Goal: Transaction & Acquisition: Obtain resource

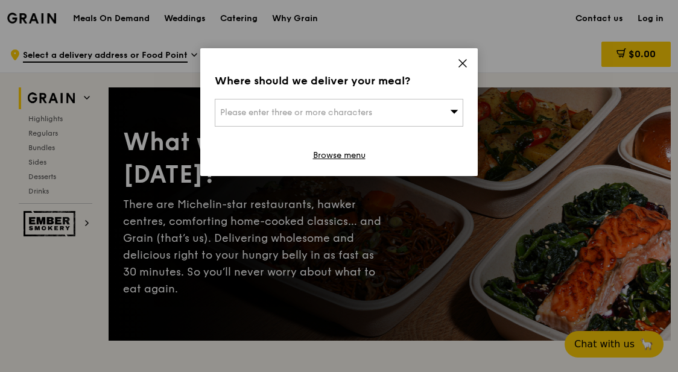
click at [460, 62] on icon at bounding box center [462, 63] width 11 height 11
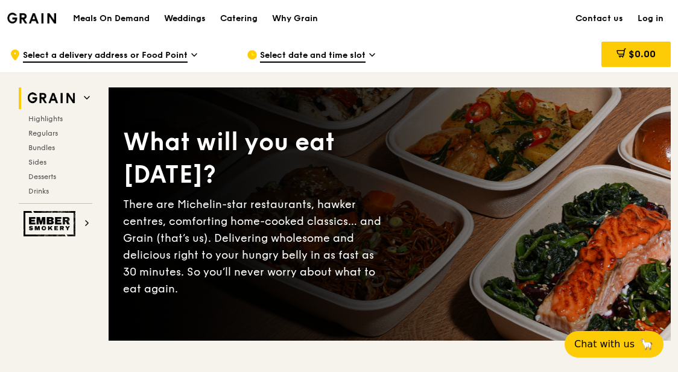
click at [195, 17] on div "Weddings" at bounding box center [185, 19] width 42 height 36
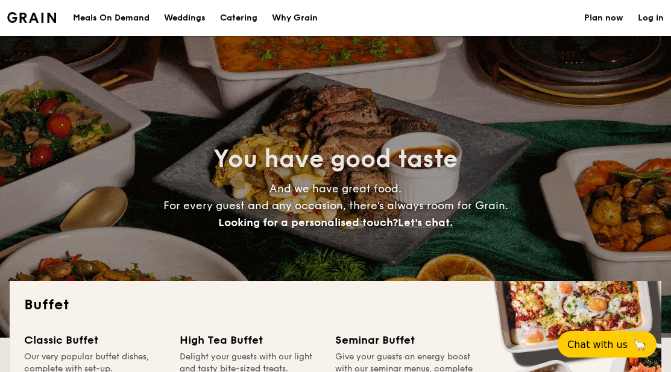
select select
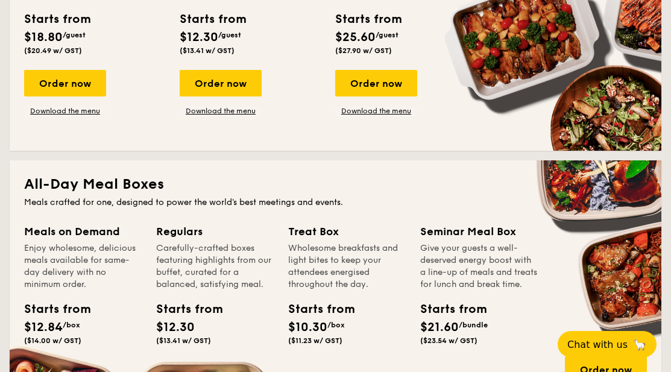
scroll to position [302, 0]
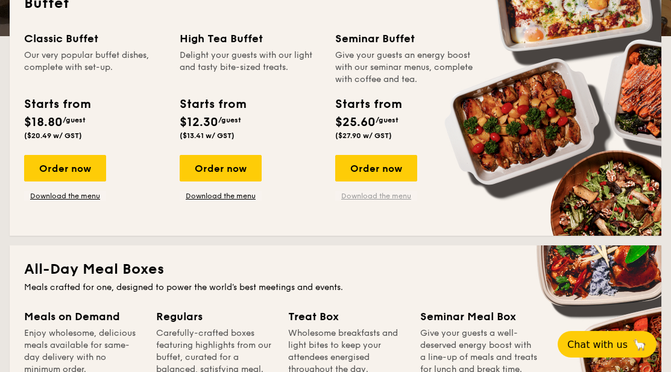
click at [354, 196] on link "Download the menu" at bounding box center [376, 196] width 82 height 10
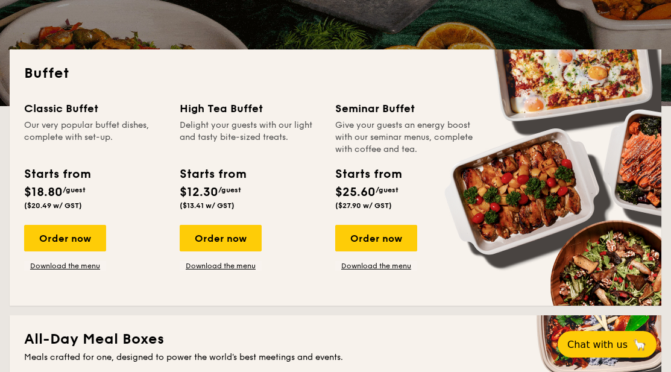
scroll to position [241, 0]
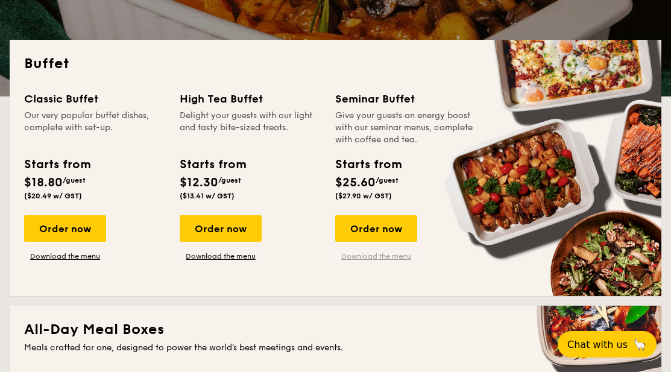
click at [369, 255] on link "Download the menu" at bounding box center [376, 257] width 82 height 10
